Goal: Transaction & Acquisition: Purchase product/service

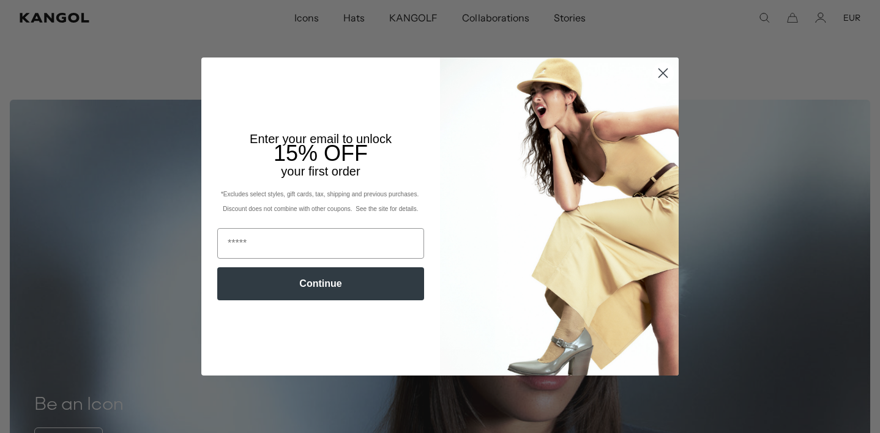
click at [664, 73] on circle "Close dialog" at bounding box center [663, 73] width 20 height 20
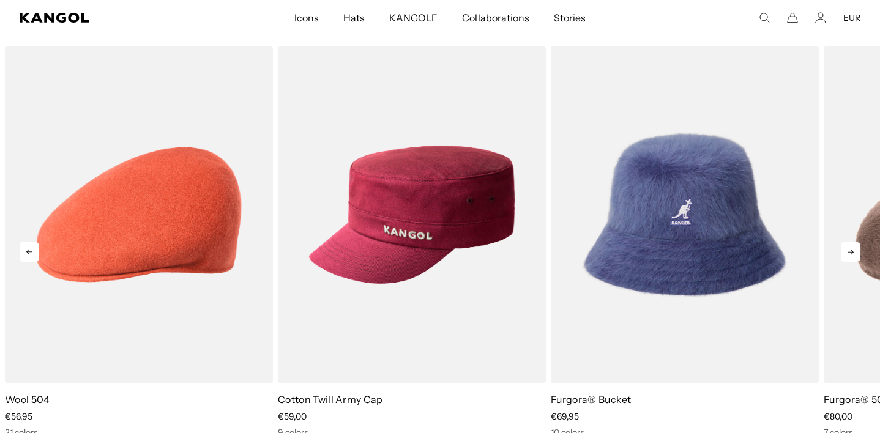
click at [852, 250] on icon at bounding box center [851, 252] width 20 height 20
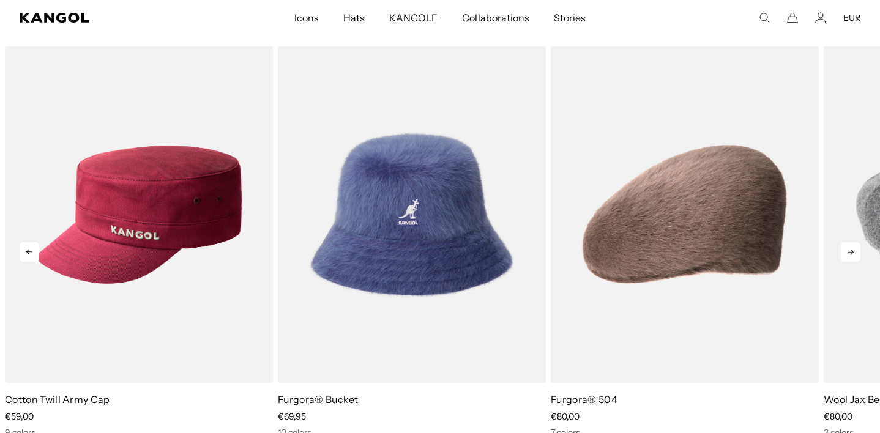
click at [852, 251] on icon at bounding box center [851, 252] width 20 height 20
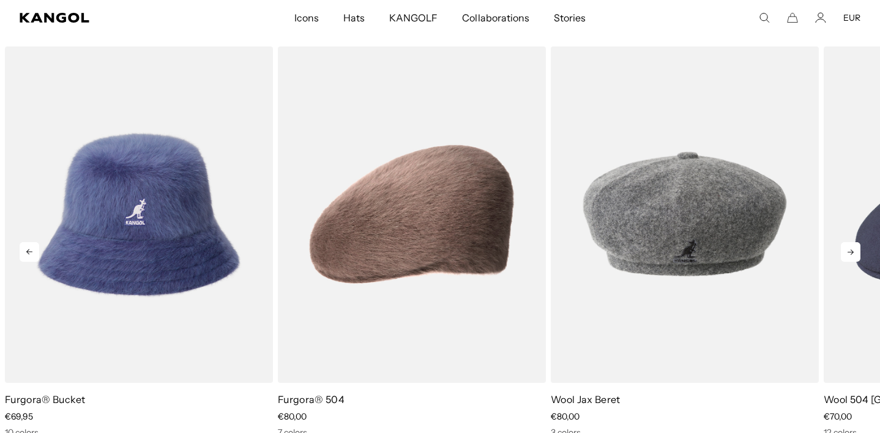
click at [852, 251] on icon at bounding box center [851, 252] width 20 height 20
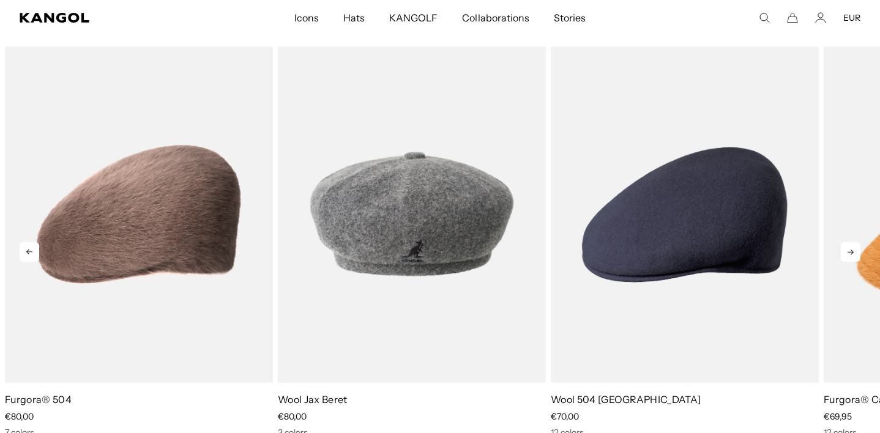
scroll to position [0, 252]
click at [852, 251] on icon at bounding box center [851, 252] width 20 height 20
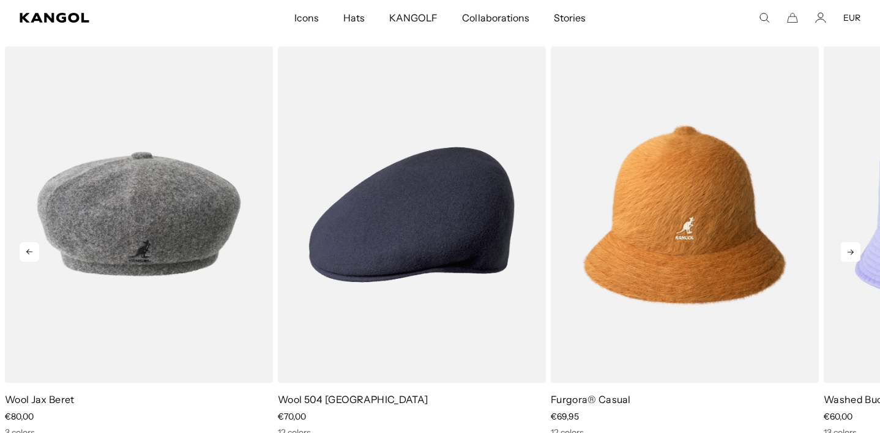
click at [852, 246] on icon at bounding box center [851, 252] width 20 height 20
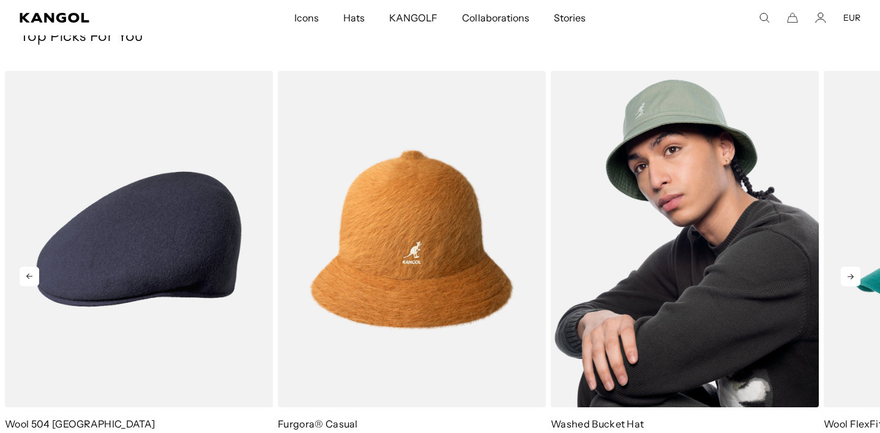
scroll to position [1851, 0]
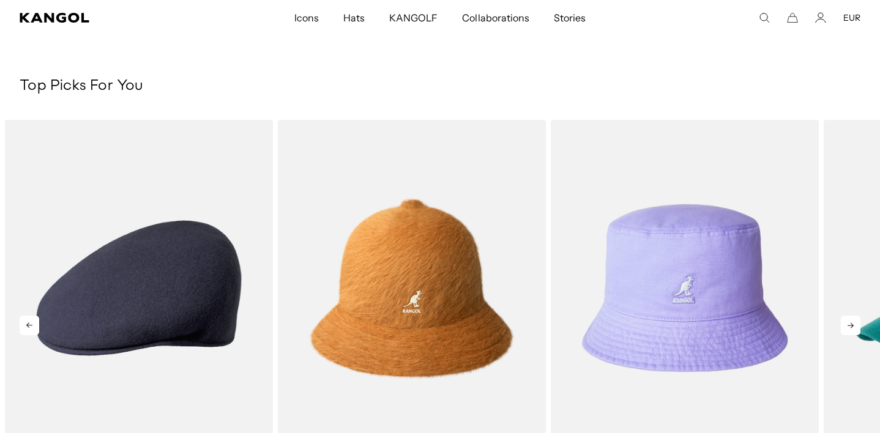
click at [850, 321] on icon at bounding box center [851, 326] width 20 height 20
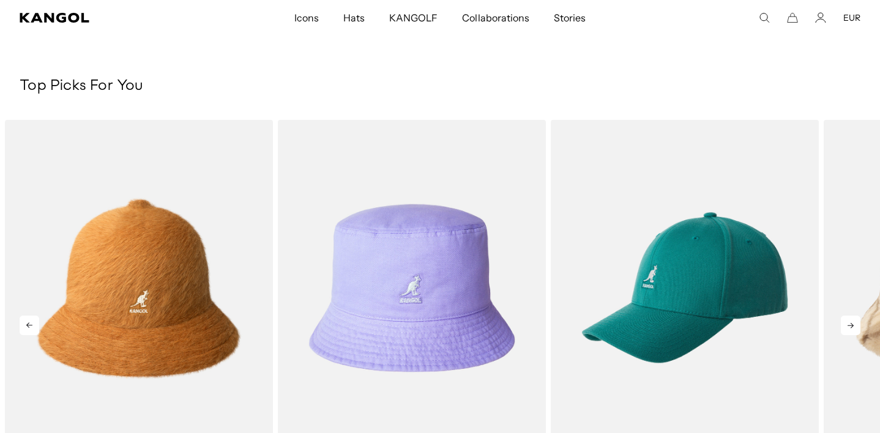
scroll to position [0, 0]
click at [850, 321] on icon at bounding box center [851, 326] width 20 height 20
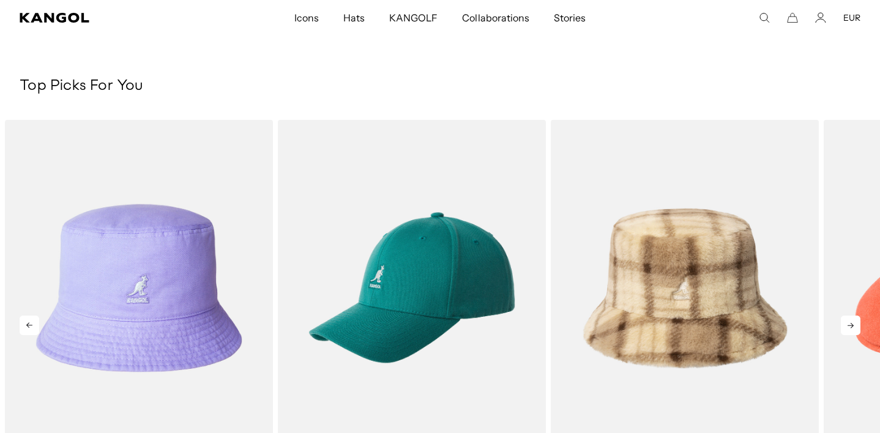
click at [850, 321] on icon at bounding box center [851, 326] width 20 height 20
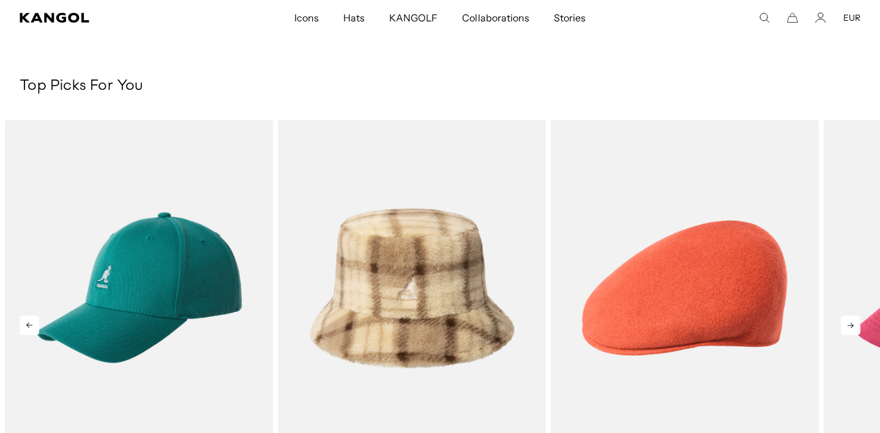
click at [850, 321] on icon at bounding box center [851, 326] width 20 height 20
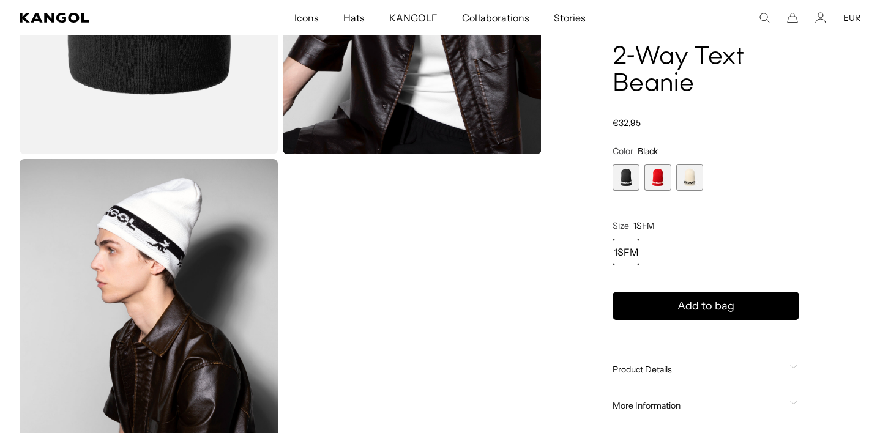
click at [179, 214] on img "Gallery Viewer" at bounding box center [149, 320] width 258 height 323
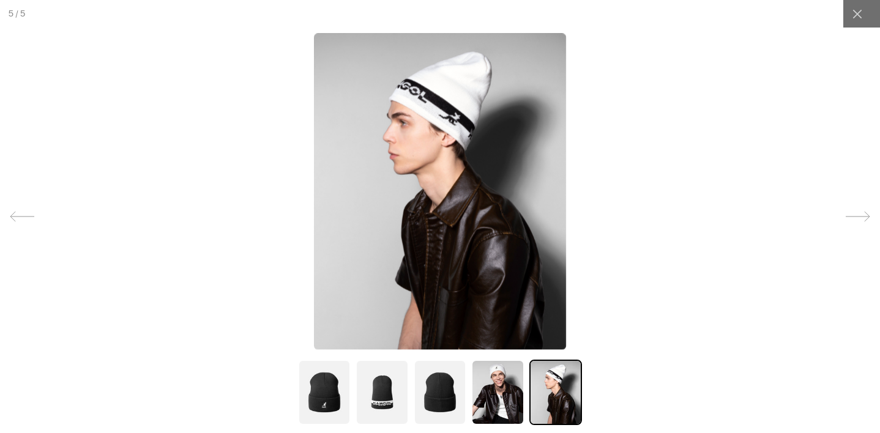
click at [466, 119] on img at bounding box center [440, 192] width 253 height 316
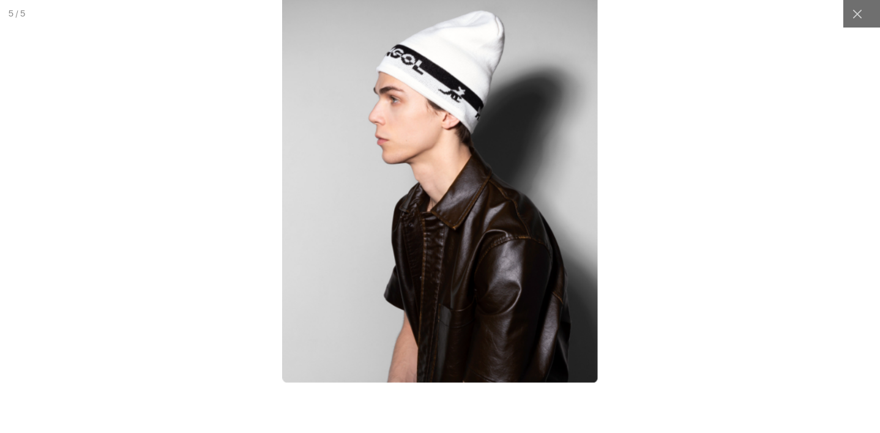
click at [458, 105] on img at bounding box center [440, 185] width 316 height 395
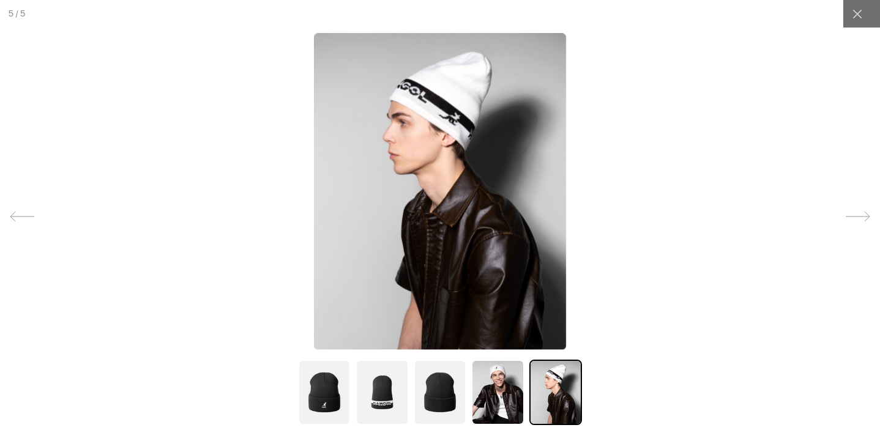
click at [458, 105] on img at bounding box center [440, 192] width 253 height 316
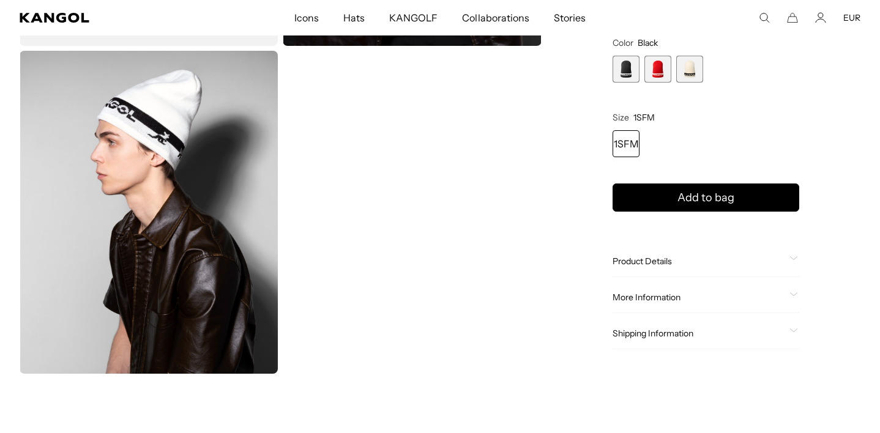
click at [138, 146] on img "Gallery Viewer" at bounding box center [149, 212] width 258 height 323
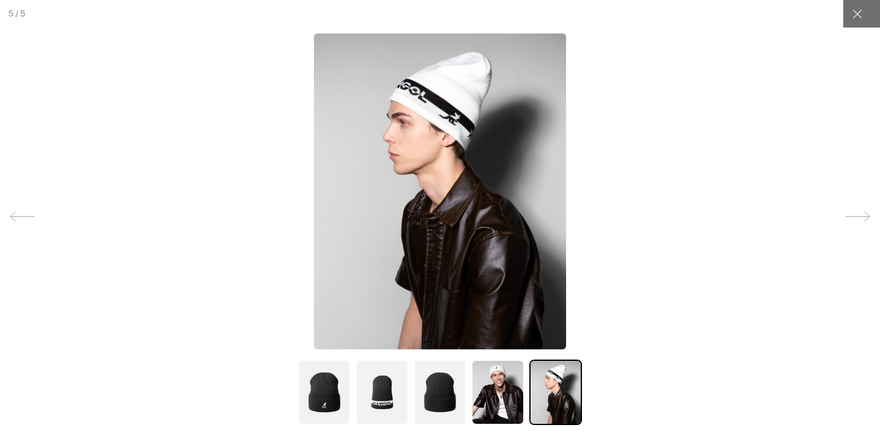
click at [447, 109] on img at bounding box center [440, 192] width 253 height 316
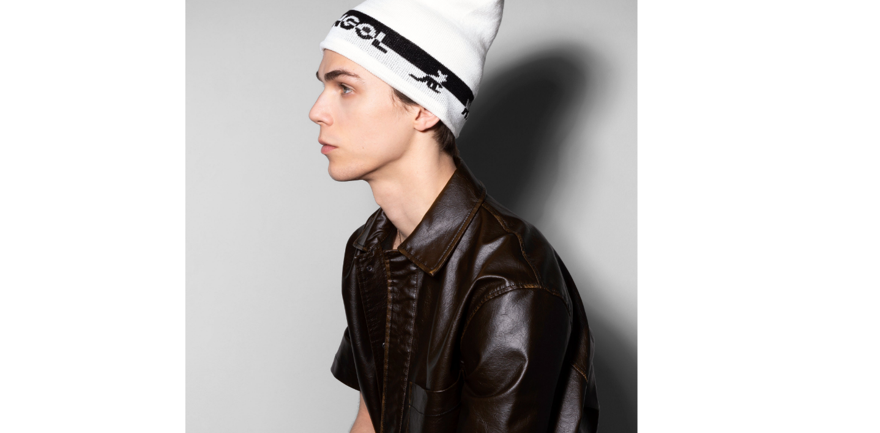
click at [696, 102] on div at bounding box center [440, 216] width 1331 height 655
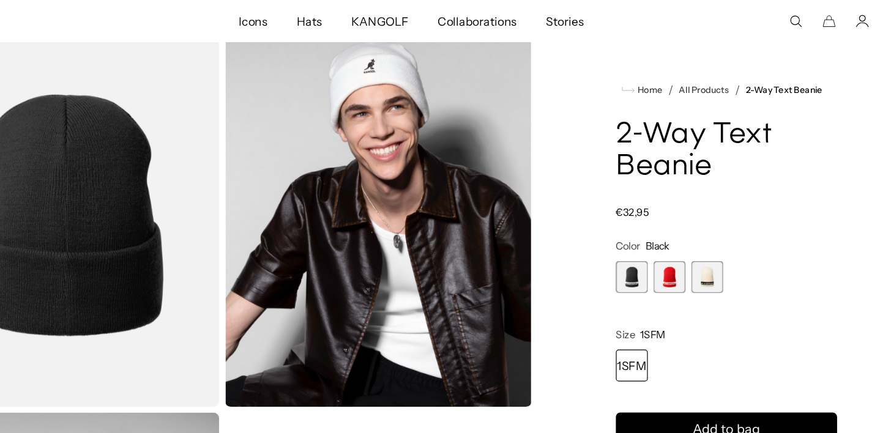
click at [612, 231] on span "1 of 3" at bounding box center [625, 233] width 27 height 27
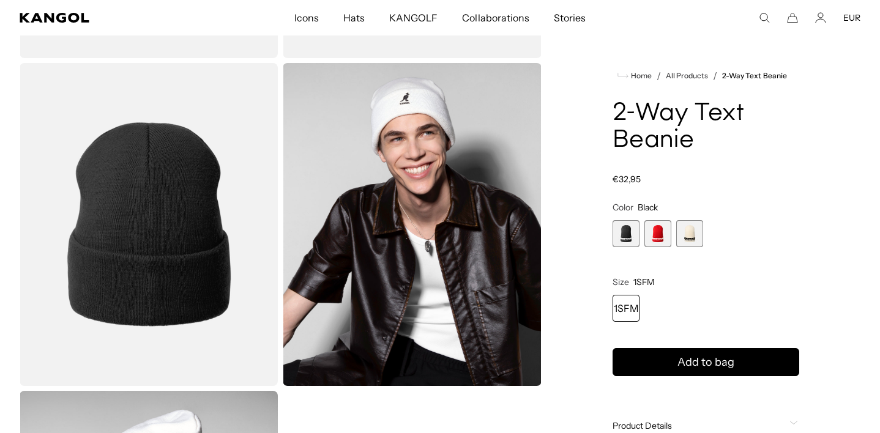
click at [162, 221] on img "Gallery Viewer" at bounding box center [149, 224] width 258 height 323
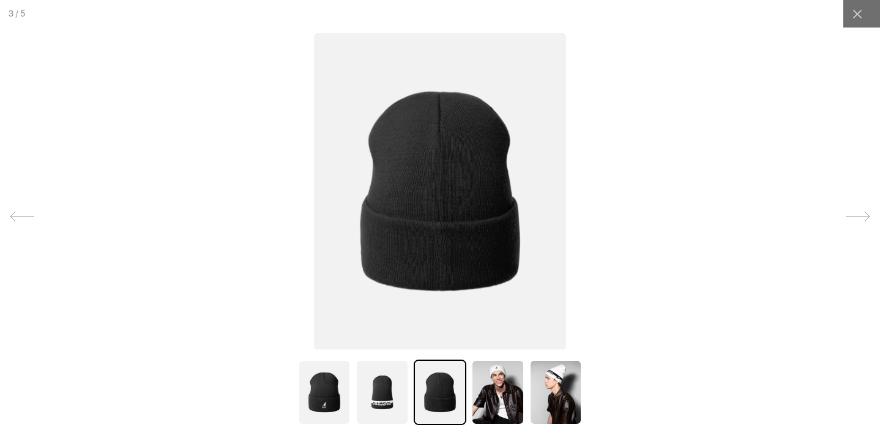
click at [398, 399] on img at bounding box center [381, 392] width 53 height 65
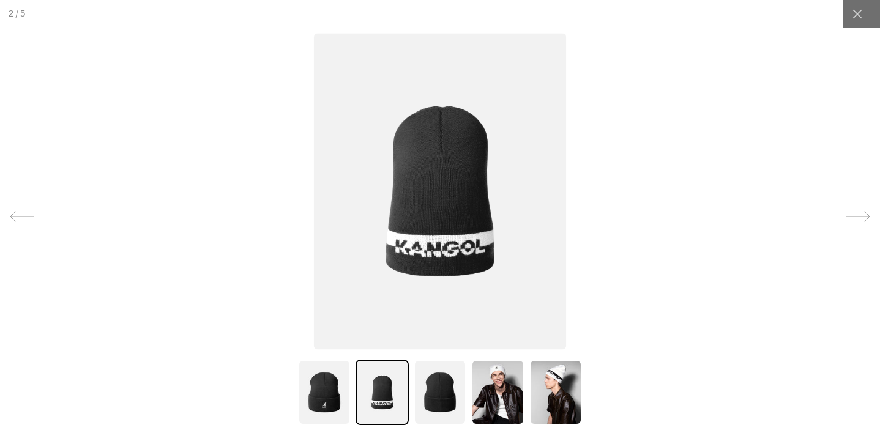
click at [291, 429] on div at bounding box center [440, 396] width 880 height 73
click at [308, 381] on img at bounding box center [324, 392] width 53 height 65
